Goal: Navigation & Orientation: Find specific page/section

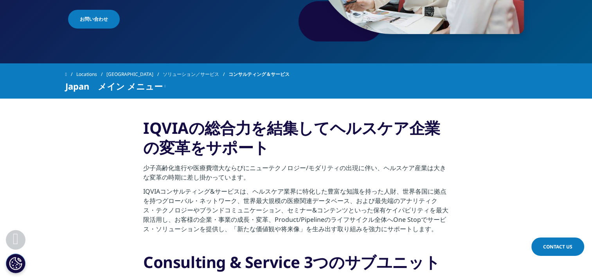
scroll to position [196, 0]
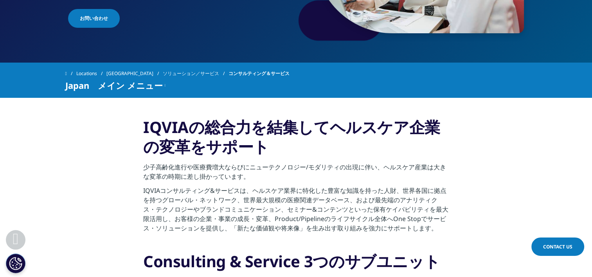
click at [150, 88] on span "Japan　メイン メニュー" at bounding box center [113, 85] width 97 height 9
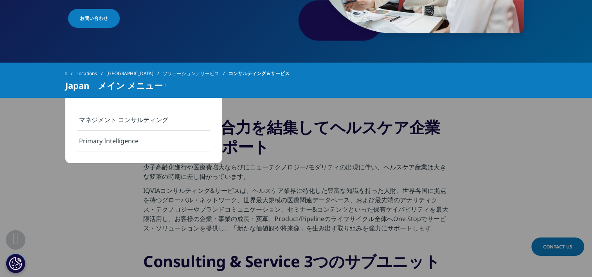
click at [161, 88] on div "Japan　メイン メニュー" at bounding box center [115, 85] width 101 height 9
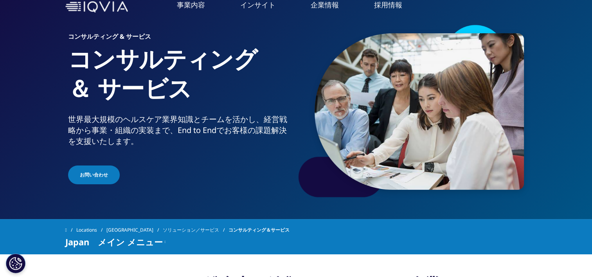
scroll to position [0, 0]
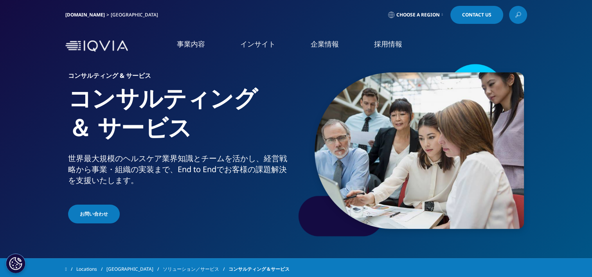
click at [442, 159] on link "保険薬局向けソリューション" at bounding box center [491, 162] width 196 height 9
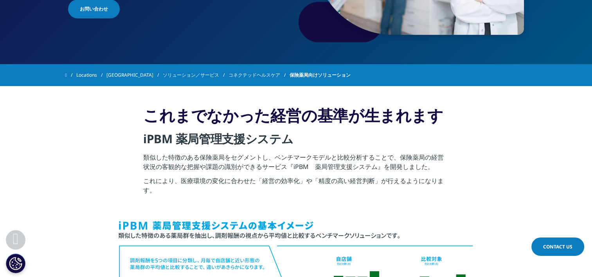
scroll to position [177, 0]
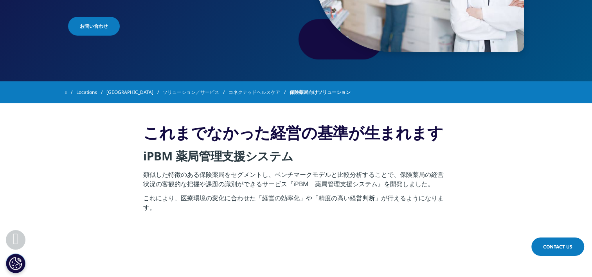
click at [177, 97] on link "ソリューション／サービス" at bounding box center [196, 92] width 66 height 14
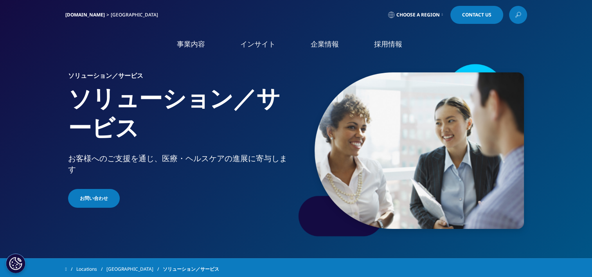
click at [94, 46] on img at bounding box center [96, 46] width 63 height 0
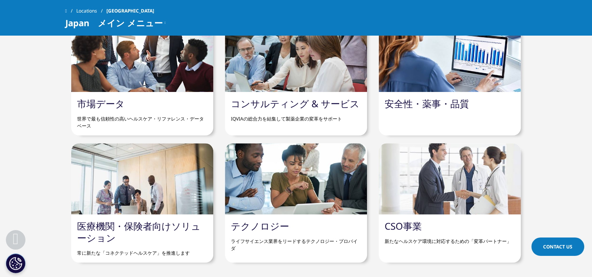
scroll to position [822, 0]
